Goal: Information Seeking & Learning: Find contact information

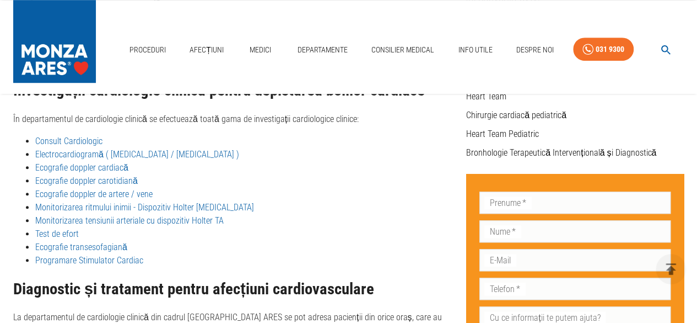
scroll to position [397, 0]
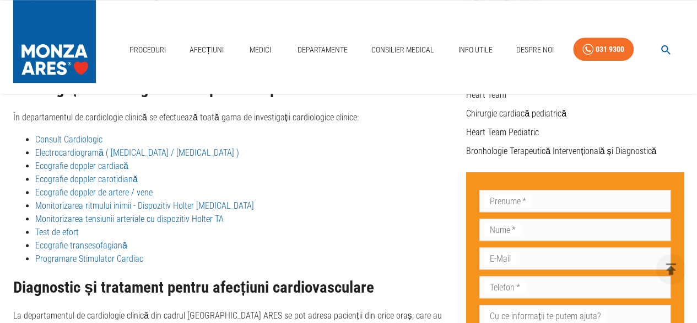
click at [54, 227] on link "Test de efort" at bounding box center [57, 232] width 44 height 10
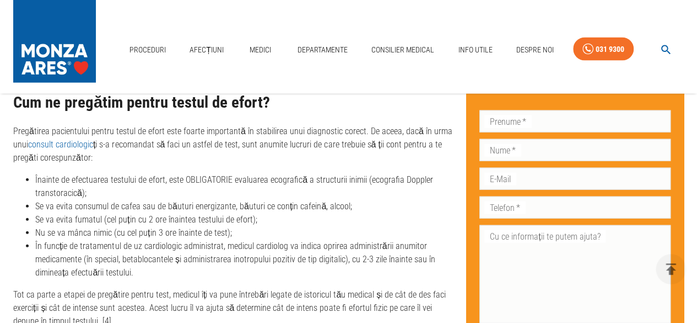
scroll to position [1240, 0]
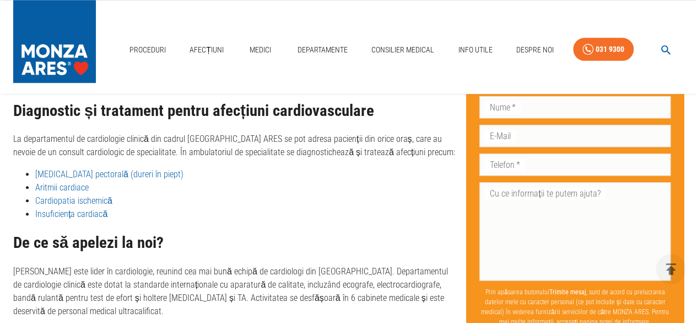
scroll to position [551, 0]
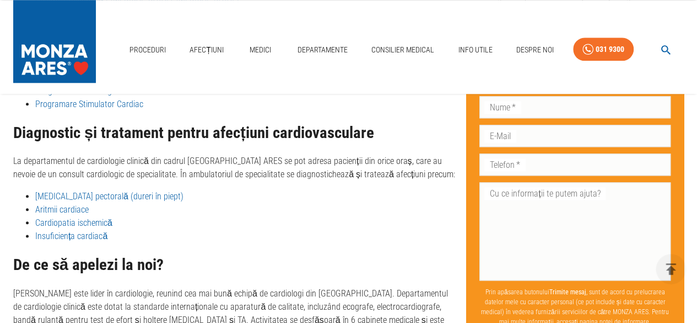
click at [69, 204] on link "Aritmii cardiace" at bounding box center [61, 209] width 53 height 10
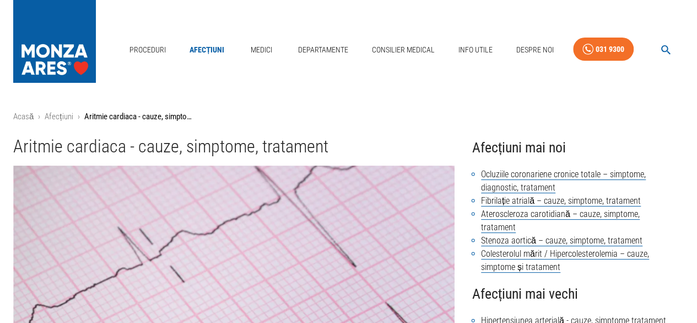
click at [257, 52] on link "Medici" at bounding box center [261, 50] width 35 height 23
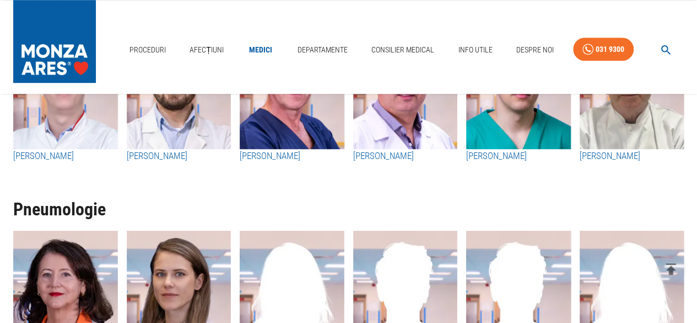
scroll to position [2690, 0]
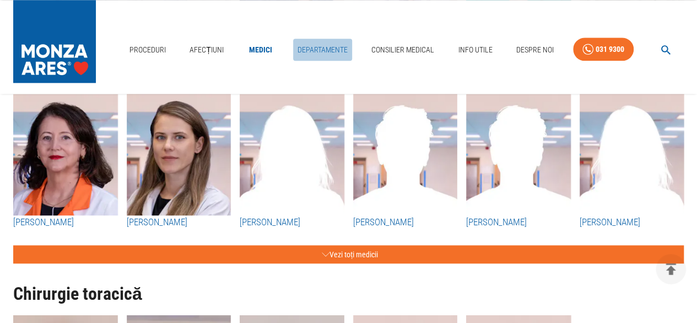
click at [331, 51] on link "Departamente" at bounding box center [322, 50] width 59 height 23
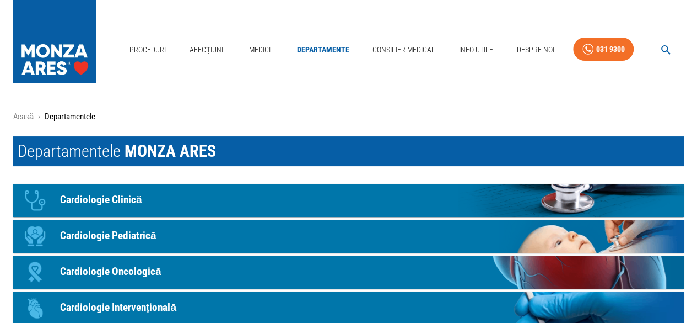
click at [0, 147] on div "Departamentele MONZA ARES" at bounding box center [340, 142] width 689 height 47
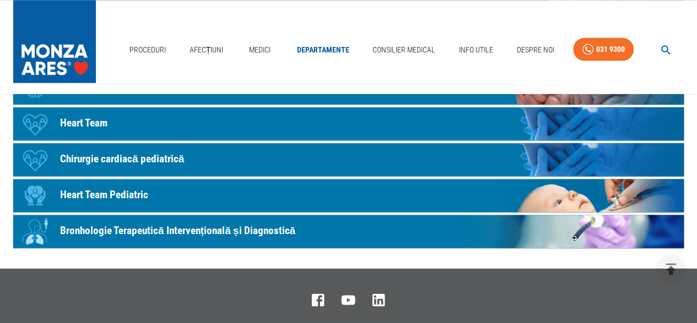
scroll to position [684, 0]
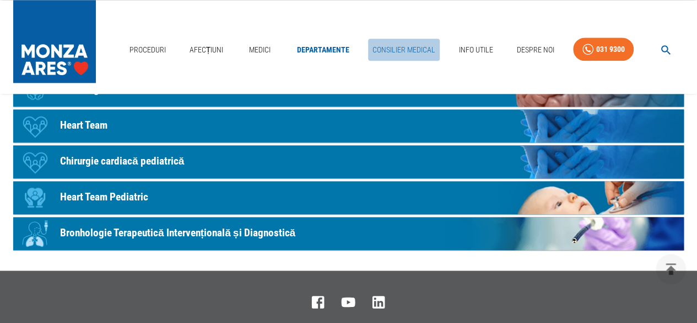
click at [406, 47] on link "Consilier Medical" at bounding box center [404, 50] width 72 height 23
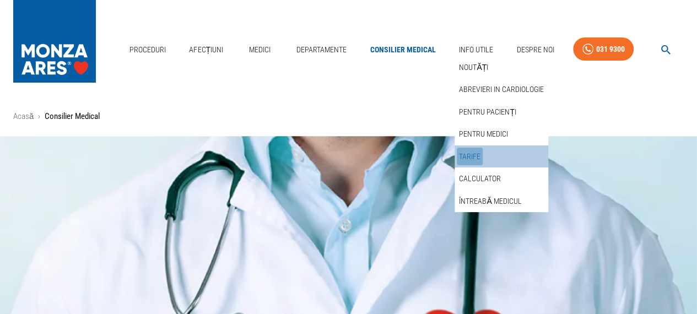
click at [467, 159] on link "Tarife" at bounding box center [470, 157] width 26 height 18
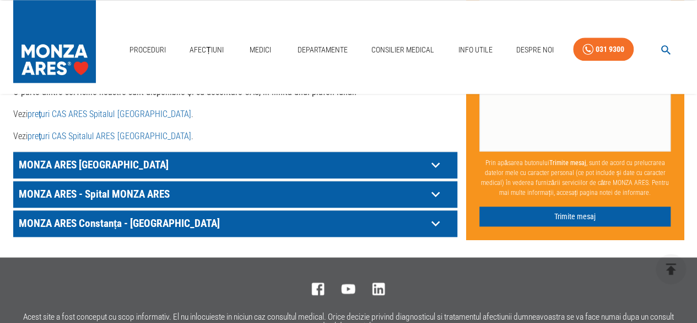
scroll to position [651, 0]
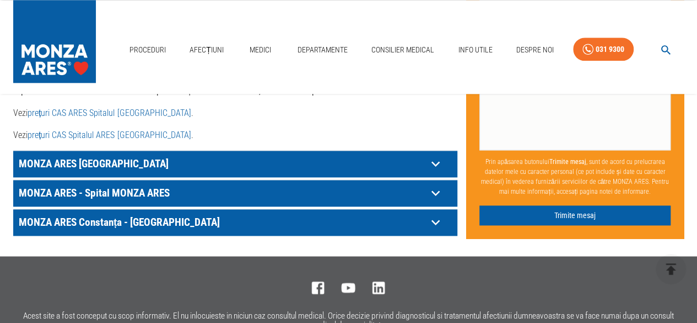
click at [436, 155] on icon at bounding box center [435, 163] width 17 height 17
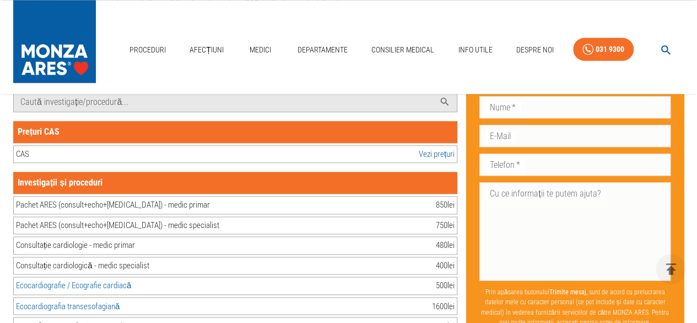
scroll to position [739, 0]
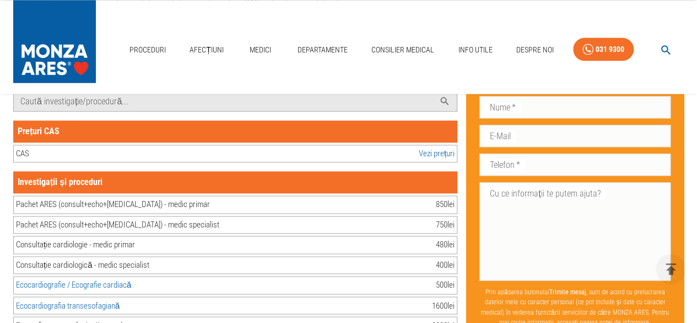
click at [426, 147] on link "Vezi prețuri" at bounding box center [437, 153] width 36 height 13
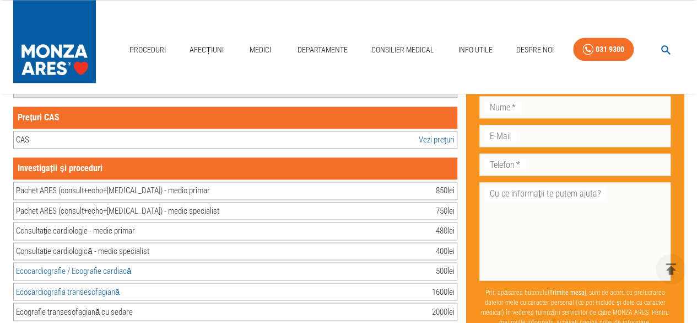
scroll to position [750, 0]
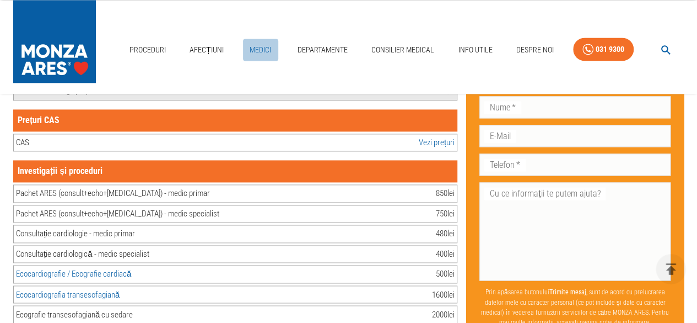
click at [264, 42] on link "Medici" at bounding box center [260, 50] width 35 height 23
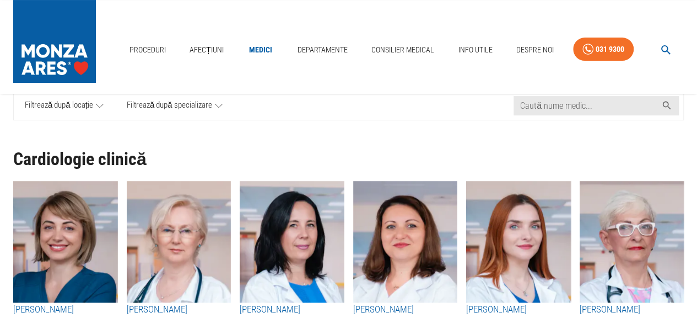
scroll to position [66, 0]
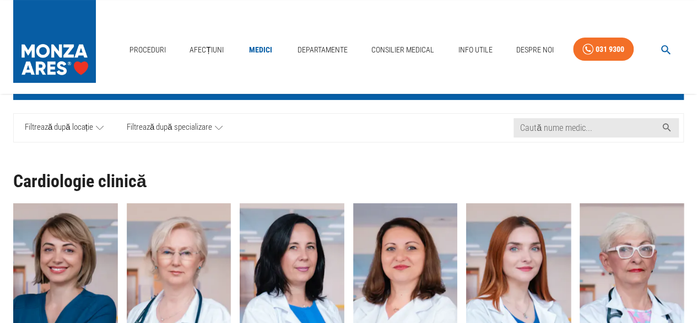
click at [104, 124] on link "Filtrează după locație" at bounding box center [64, 128] width 101 height 28
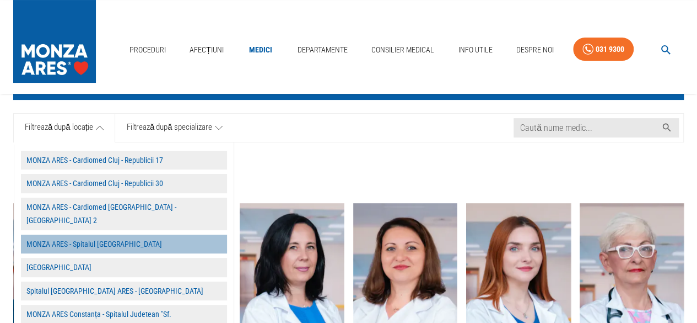
click at [92, 234] on button "MONZA ARES - Spitalul Monza" at bounding box center [124, 243] width 206 height 19
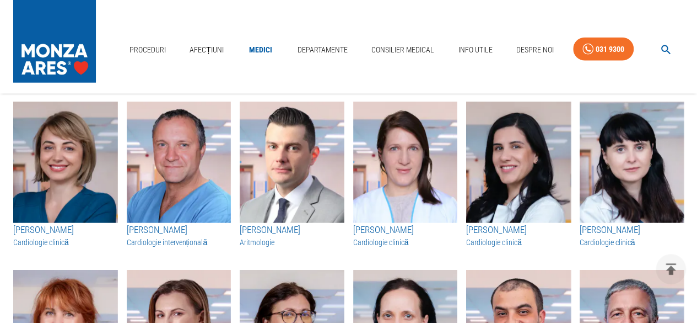
scroll to position [1323, 0]
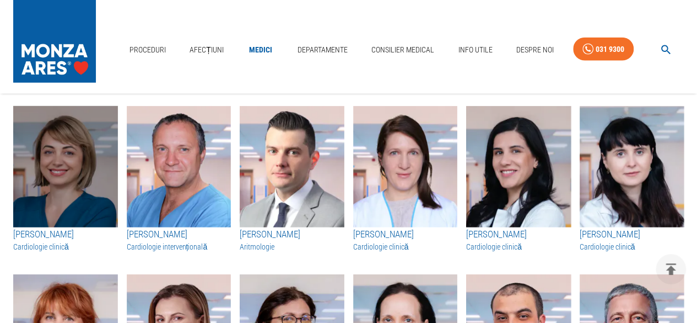
click at [61, 183] on img "button" at bounding box center [65, 166] width 105 height 121
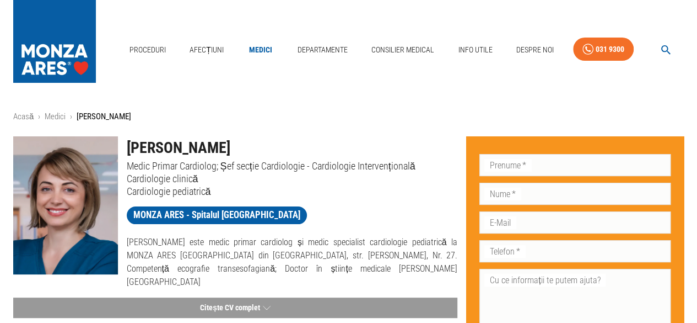
scroll to position [22, 0]
